Goal: Transaction & Acquisition: Obtain resource

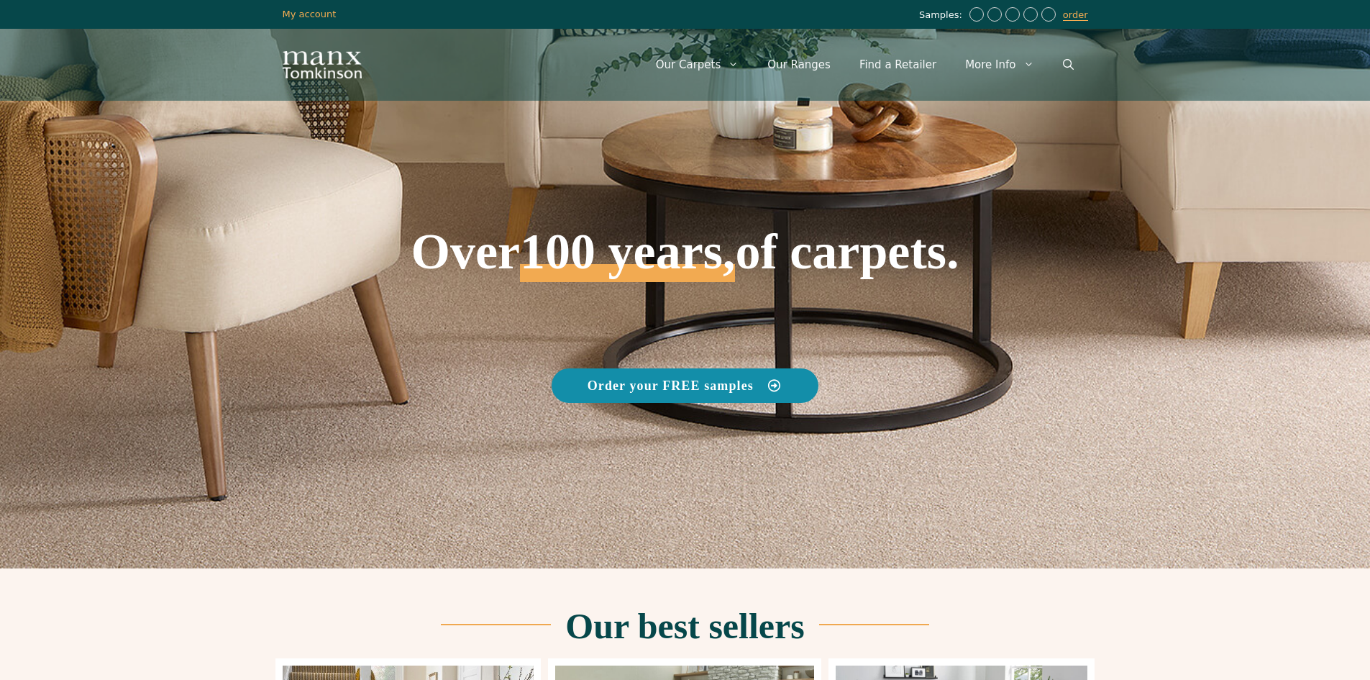
click at [716, 387] on span "Order your FREE samples" at bounding box center [671, 385] width 166 height 13
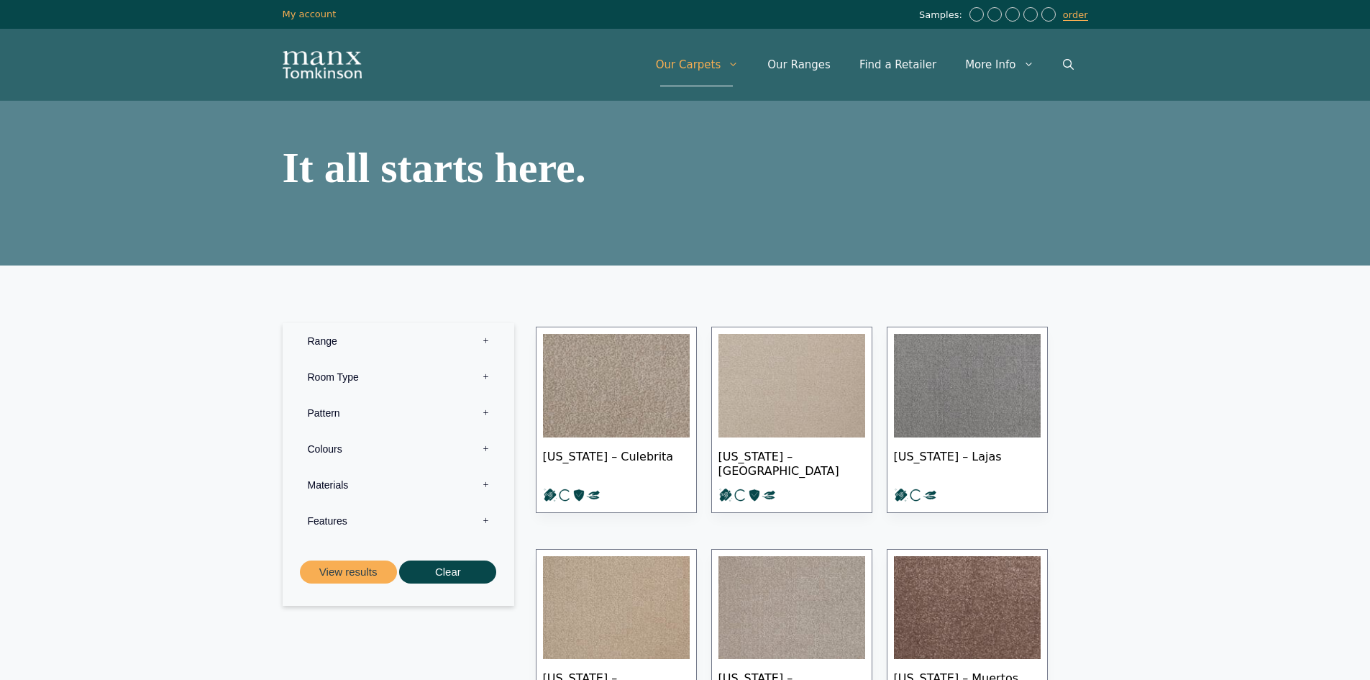
click at [396, 411] on label "Pattern 0" at bounding box center [398, 413] width 210 height 36
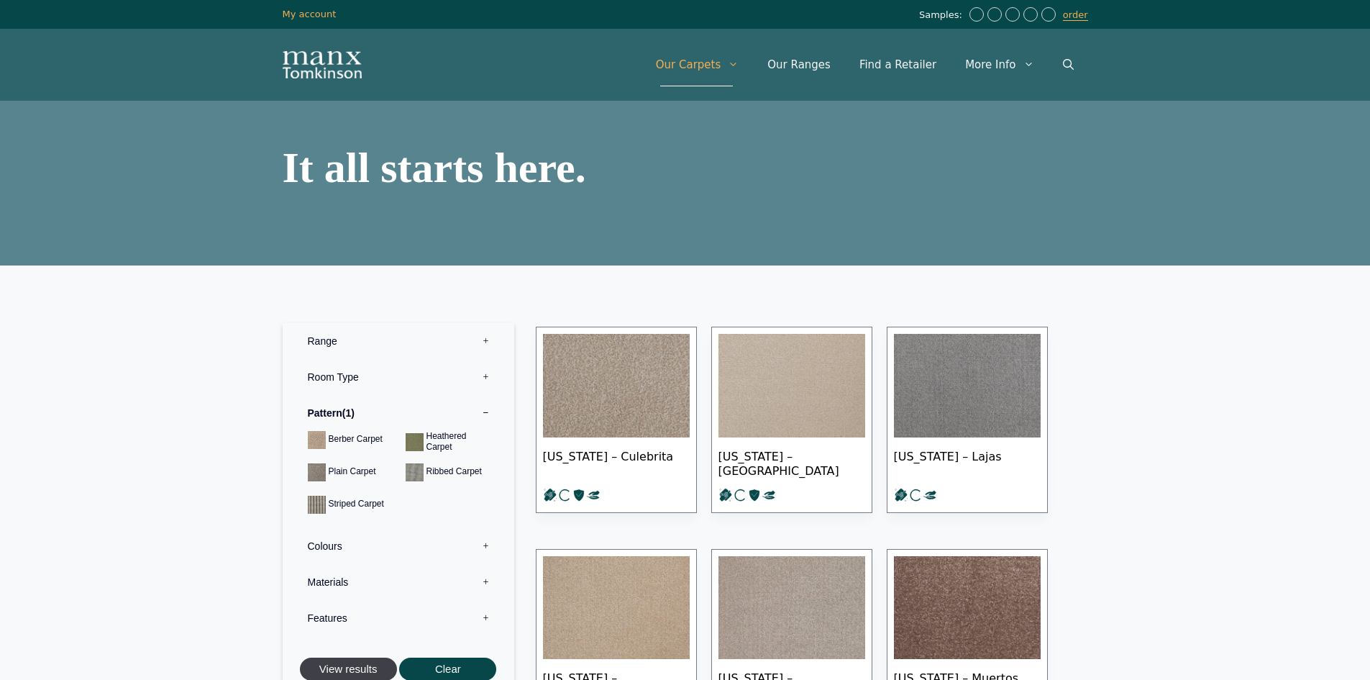
click at [345, 664] on button "View results" at bounding box center [348, 669] width 97 height 24
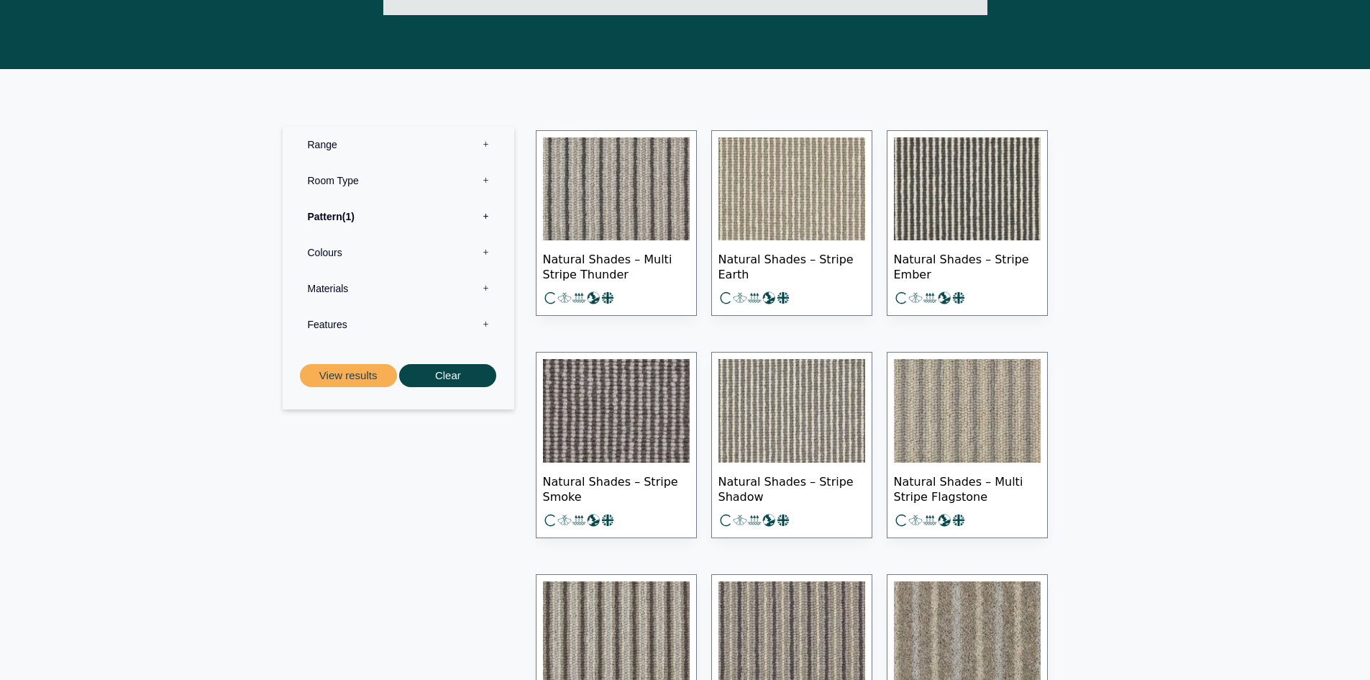
scroll to position [647, 0]
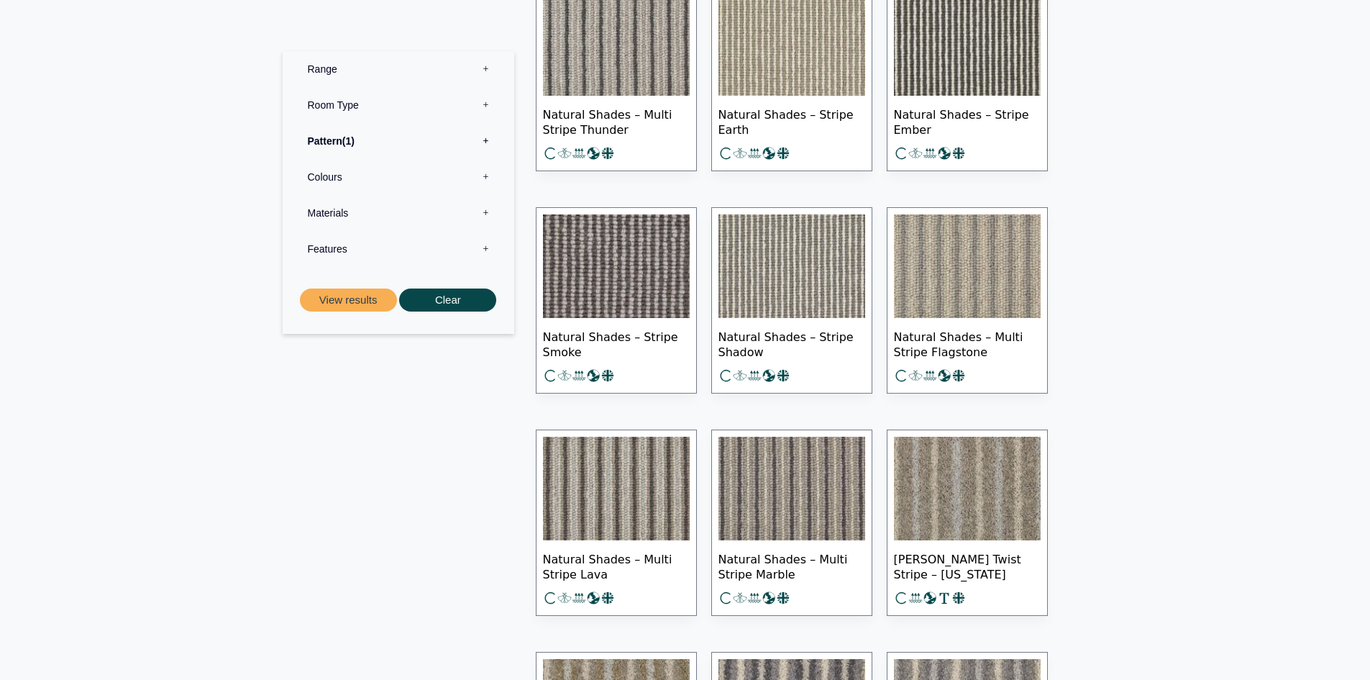
click at [1002, 57] on img at bounding box center [967, 45] width 147 height 104
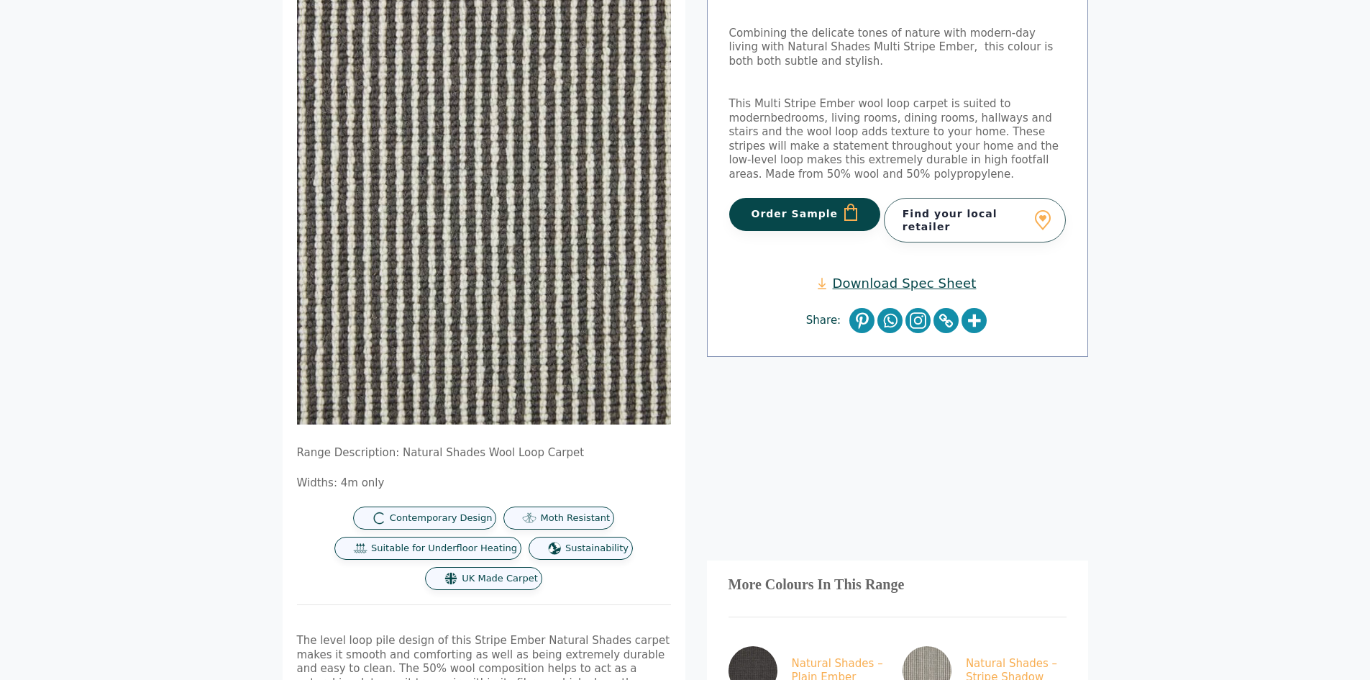
scroll to position [216, 0]
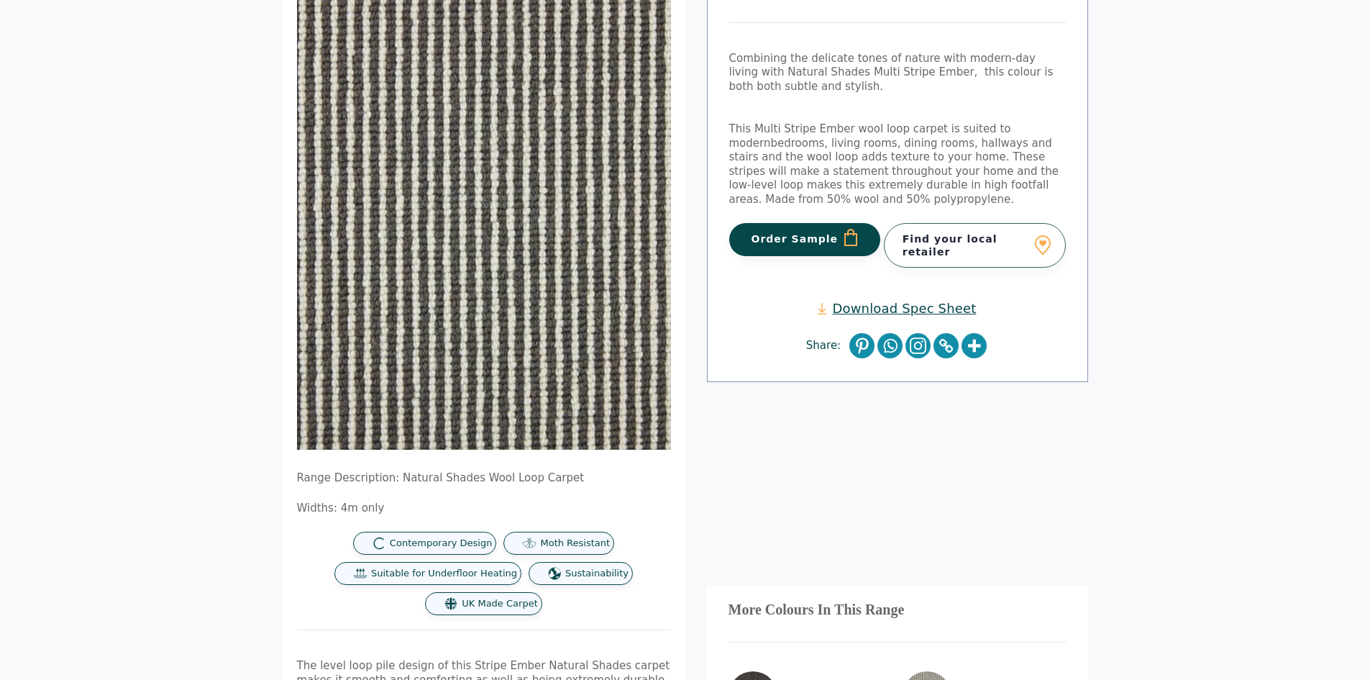
click at [815, 244] on button "Order Sample" at bounding box center [805, 239] width 152 height 33
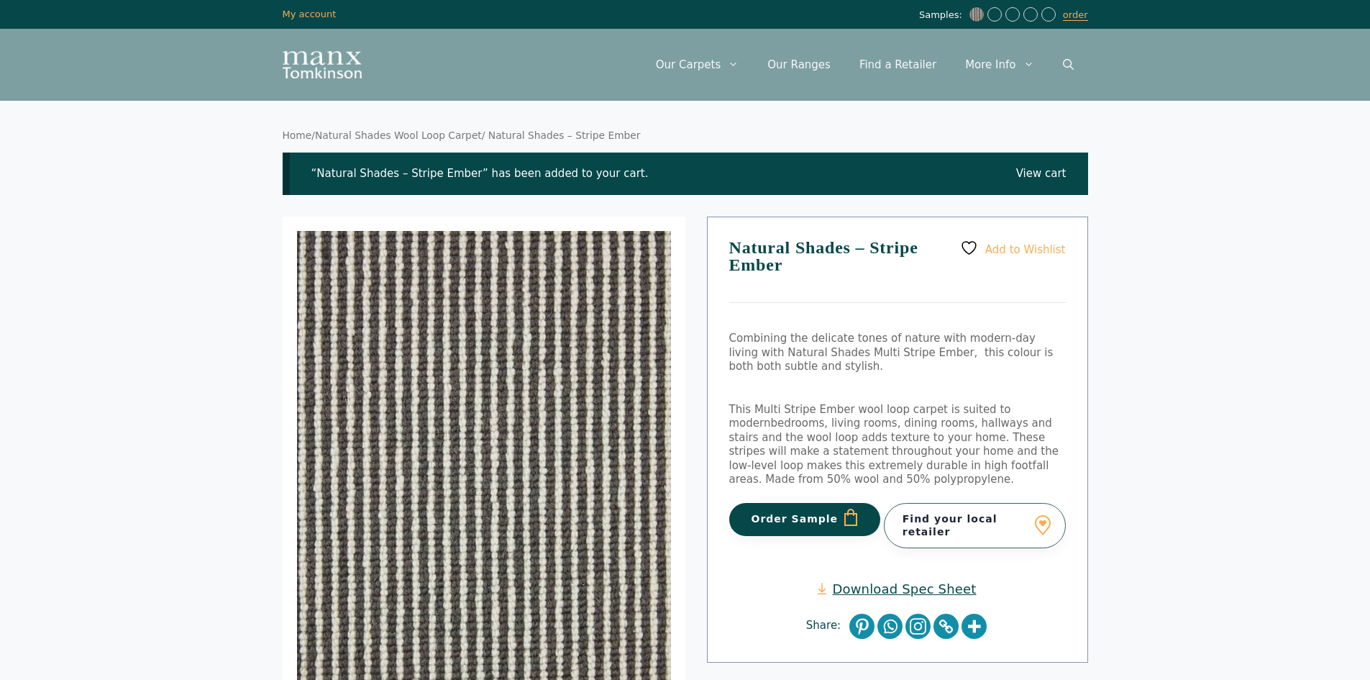
click at [900, 585] on link "Download Spec Sheet" at bounding box center [897, 588] width 158 height 17
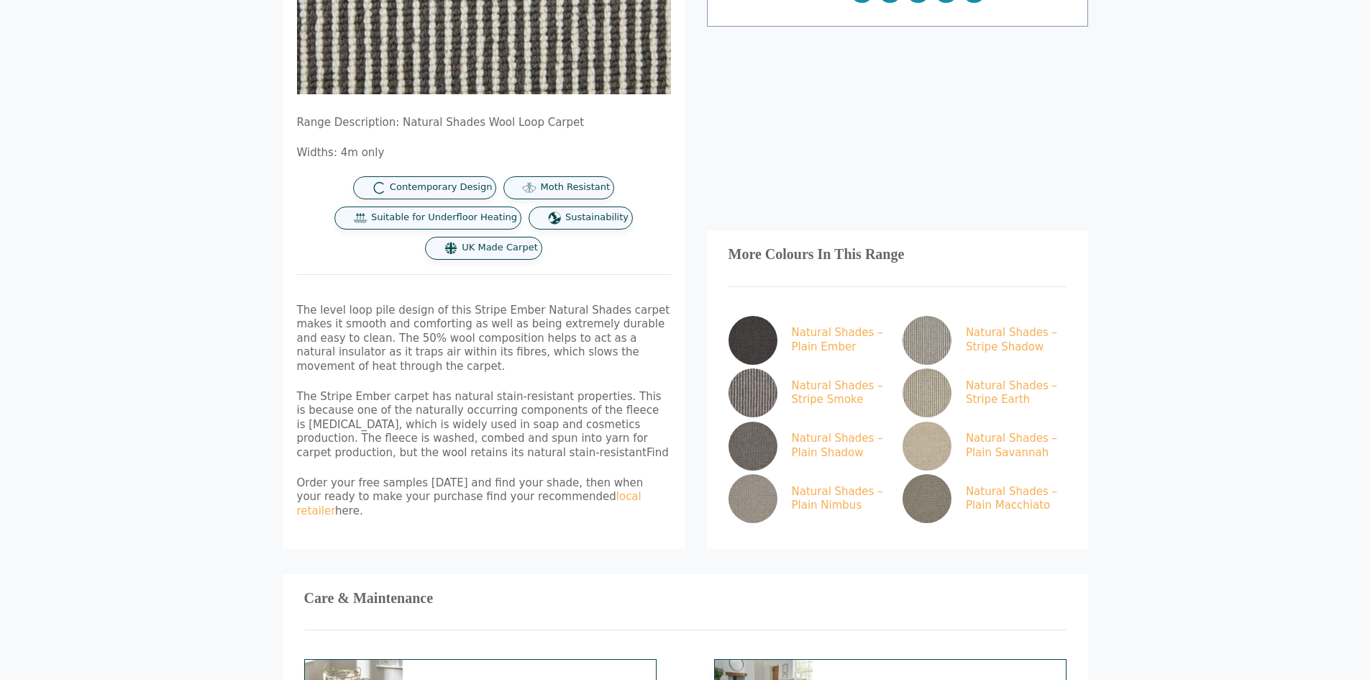
scroll to position [431, 0]
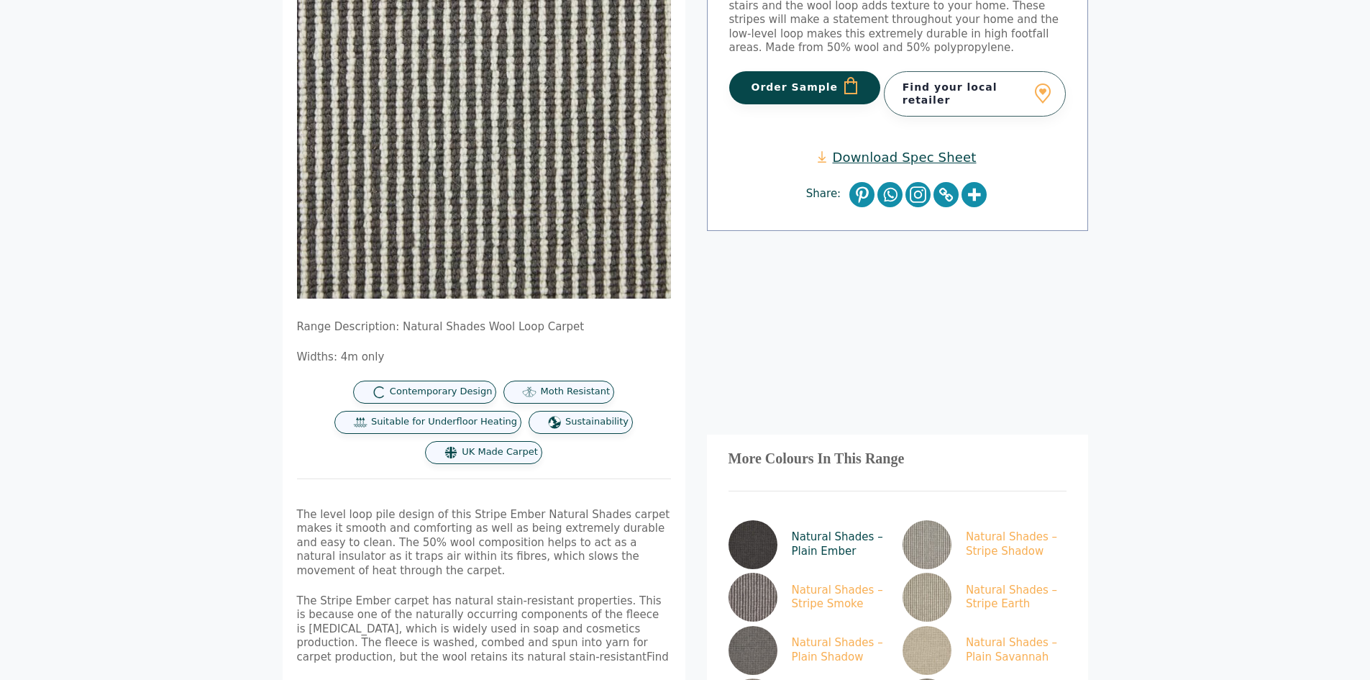
click at [790, 520] on link "Natural Shades – Plain Ember" at bounding box center [807, 544] width 158 height 49
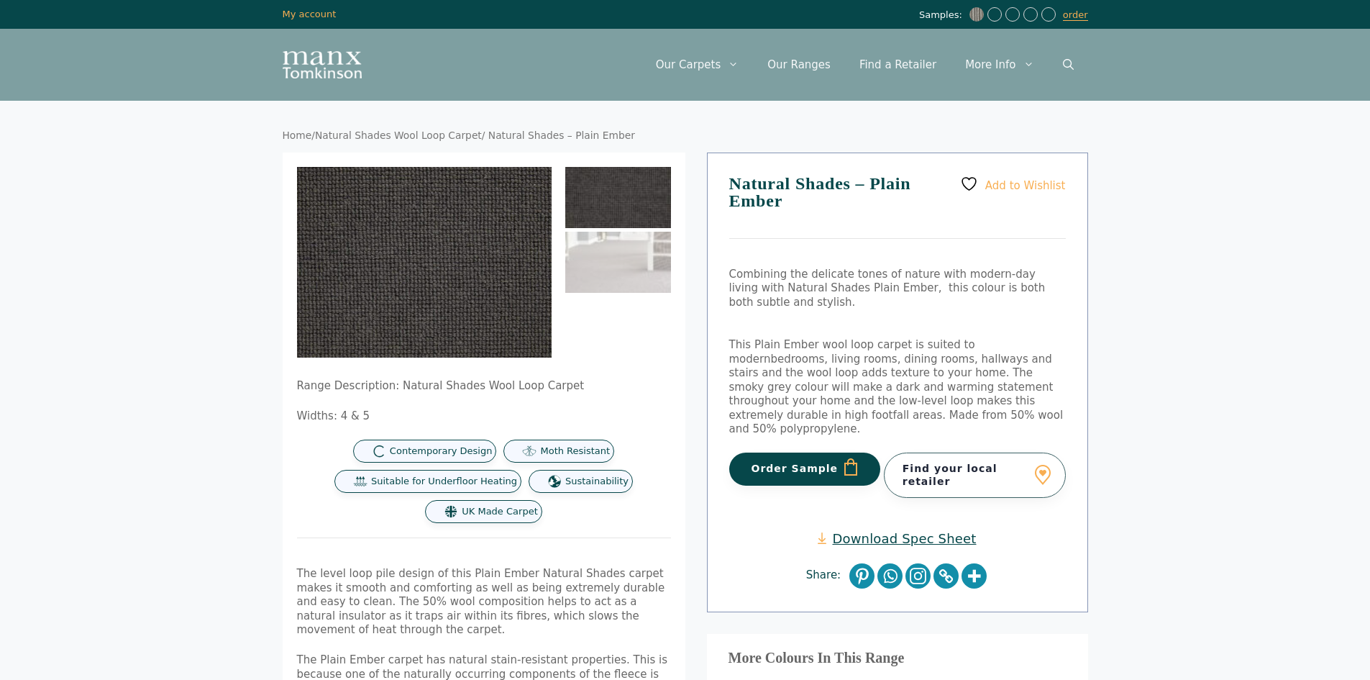
click at [810, 465] on button "Order Sample" at bounding box center [805, 468] width 152 height 33
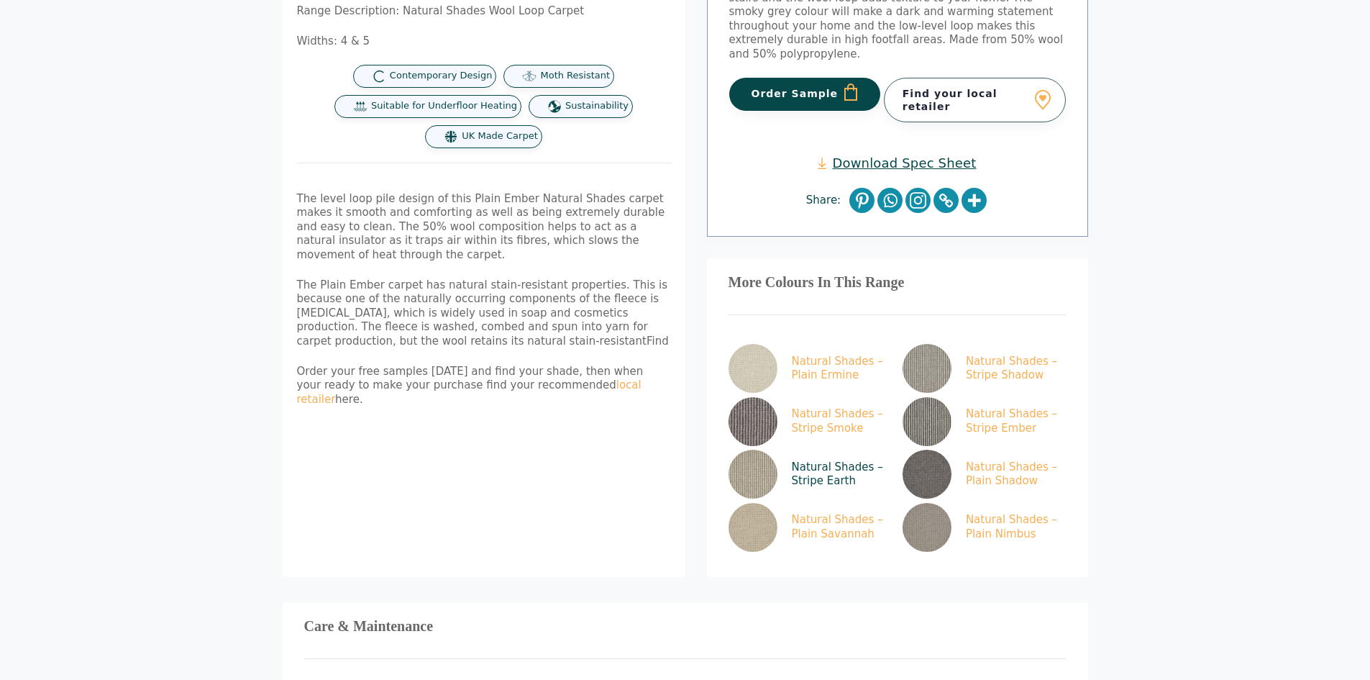
scroll to position [431, 0]
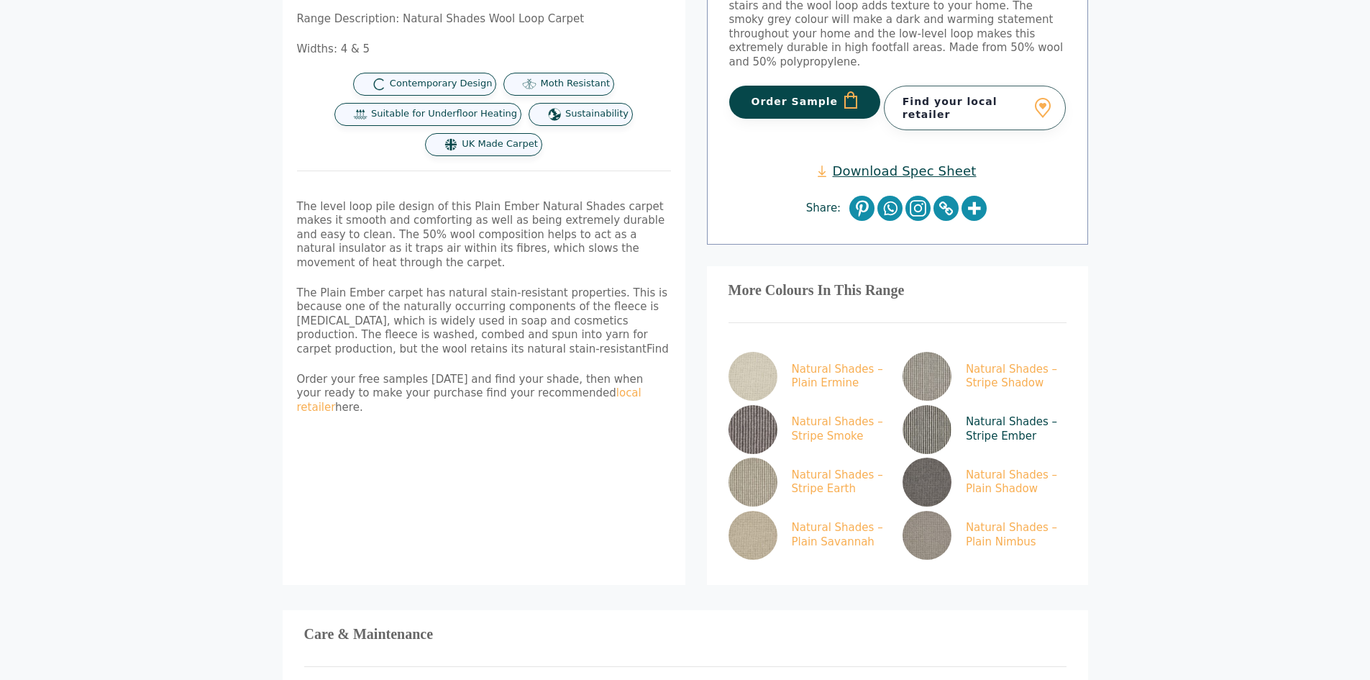
click at [976, 407] on link "Natural Shades – Stripe Ember" at bounding box center [981, 429] width 158 height 49
